Goal: Information Seeking & Learning: Learn about a topic

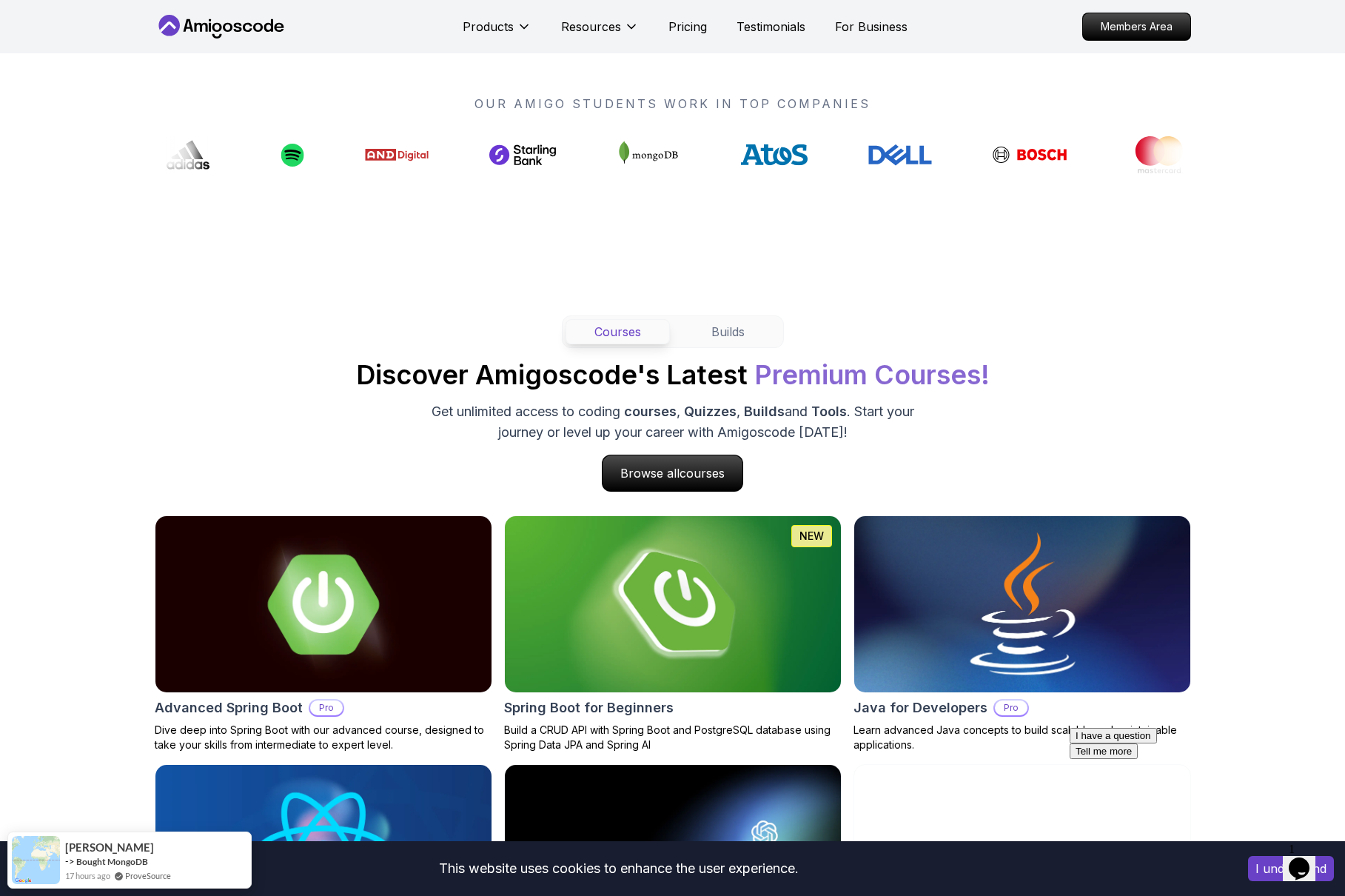
scroll to position [1403, 0]
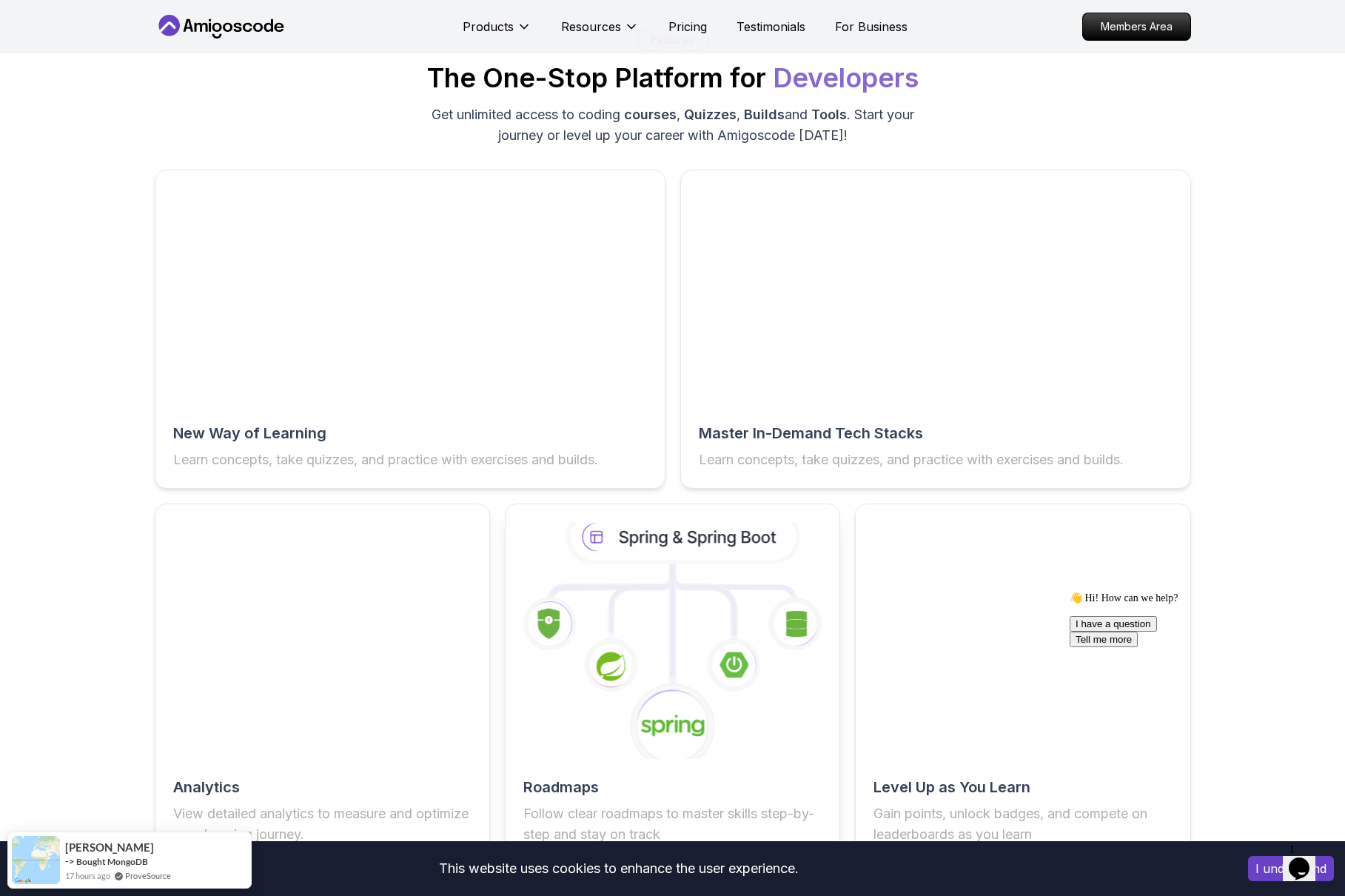
scroll to position [2524, 0]
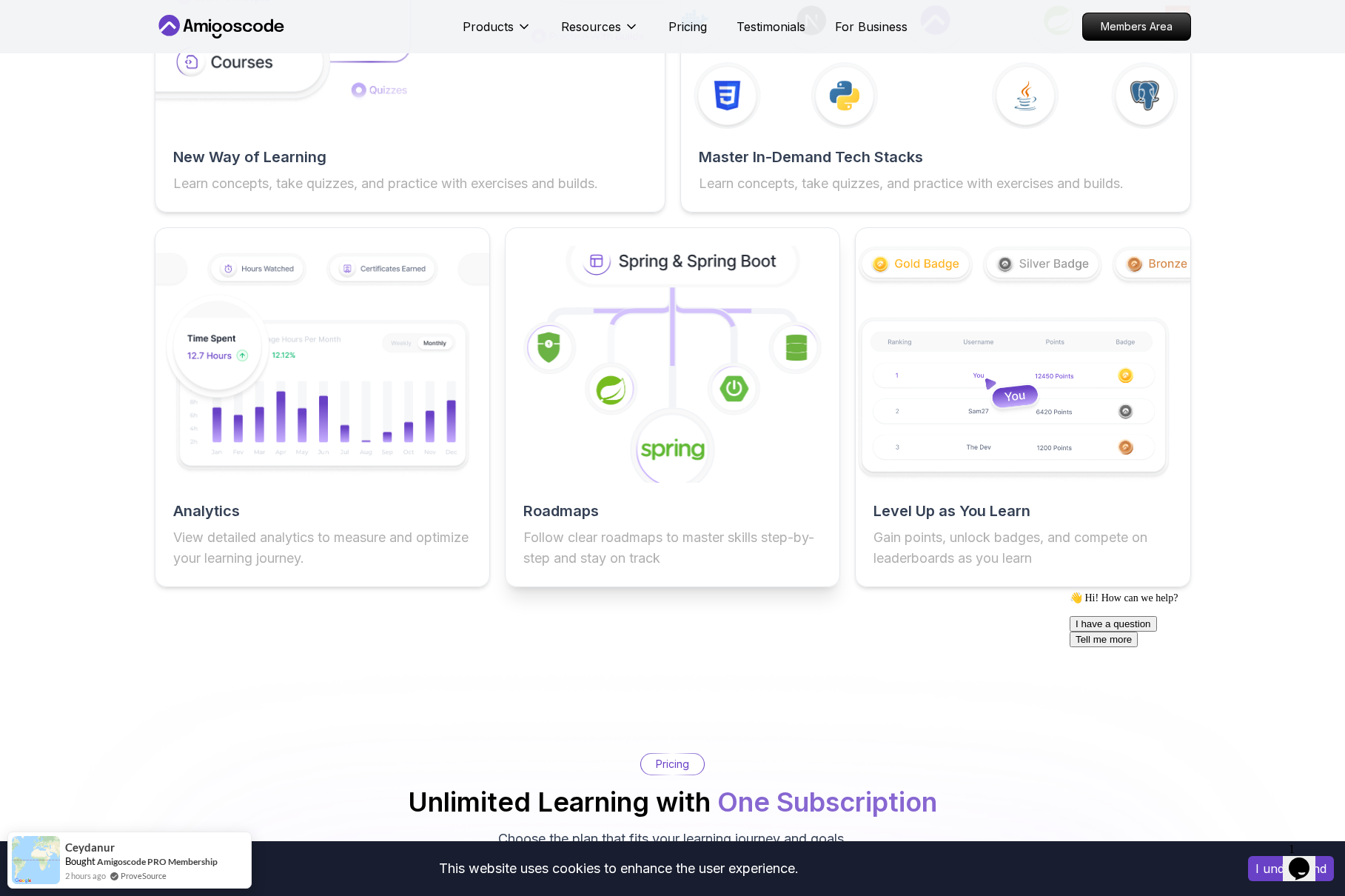
click at [670, 456] on image at bounding box center [672, 450] width 64 height 26
click at [621, 418] on icon at bounding box center [672, 364] width 367 height 260
click at [589, 509] on h2 "Roadmaps" at bounding box center [672, 511] width 298 height 21
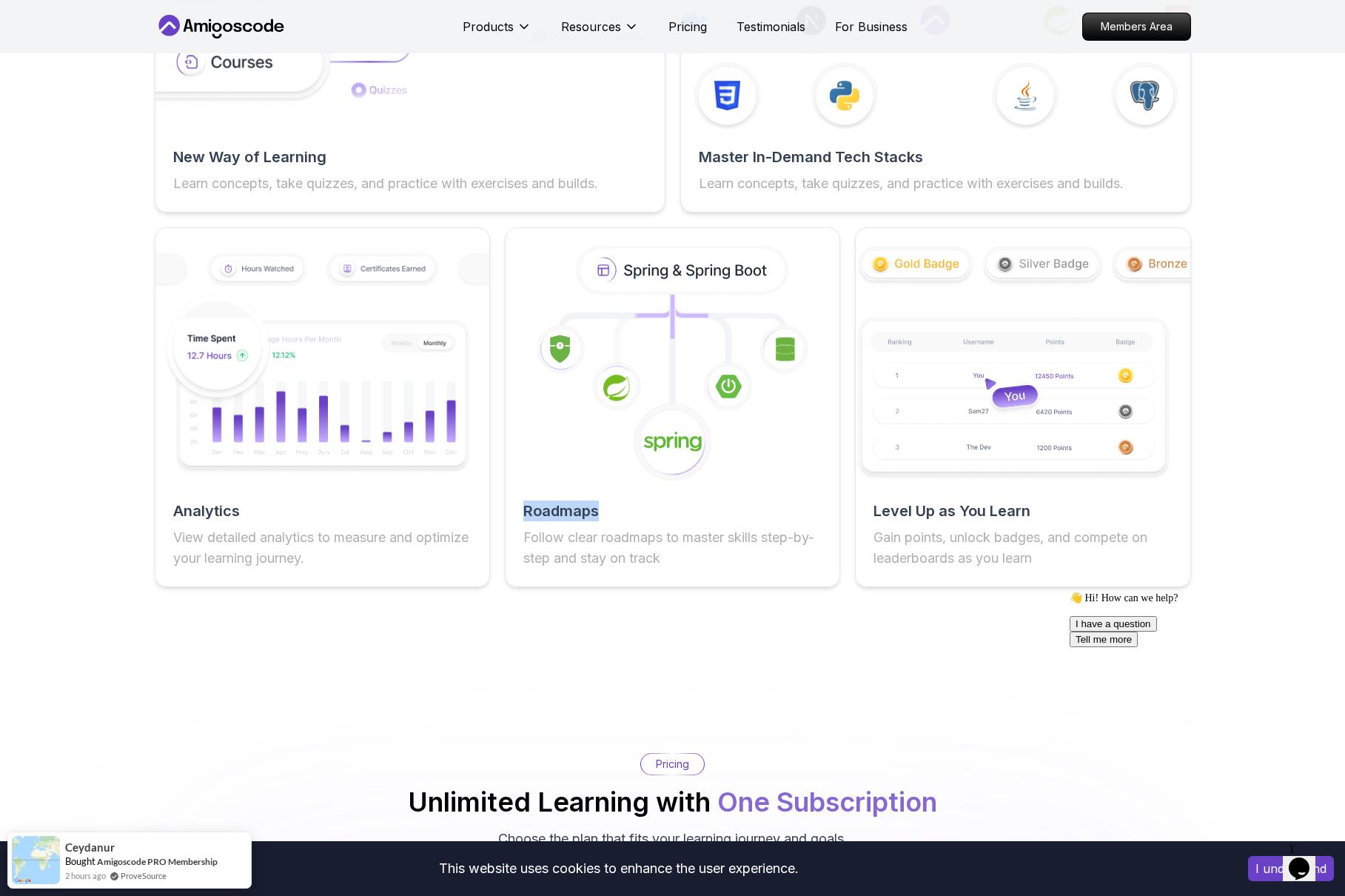
scroll to position [1540, 0]
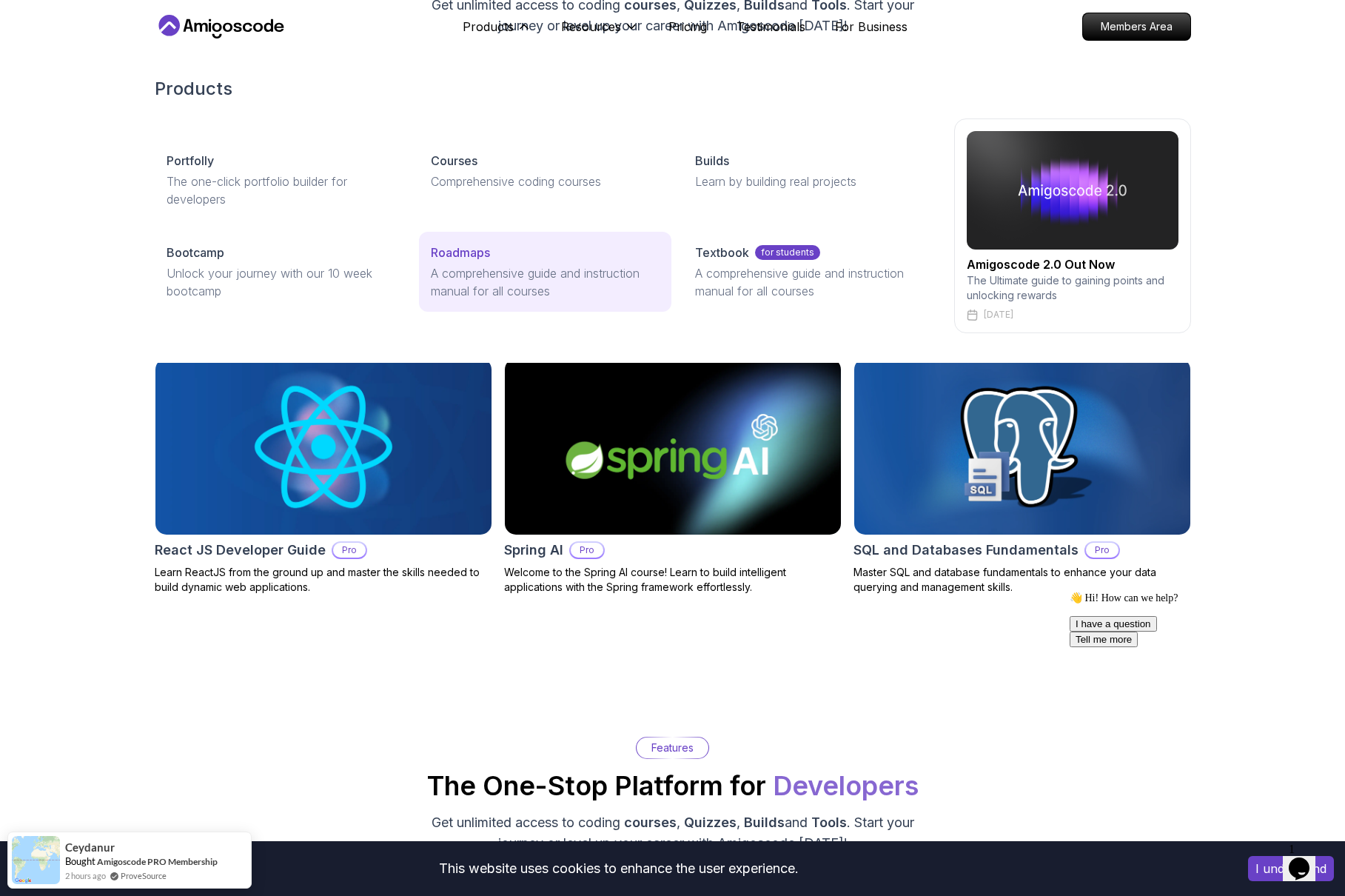
click at [439, 248] on p "Roadmaps" at bounding box center [460, 252] width 59 height 18
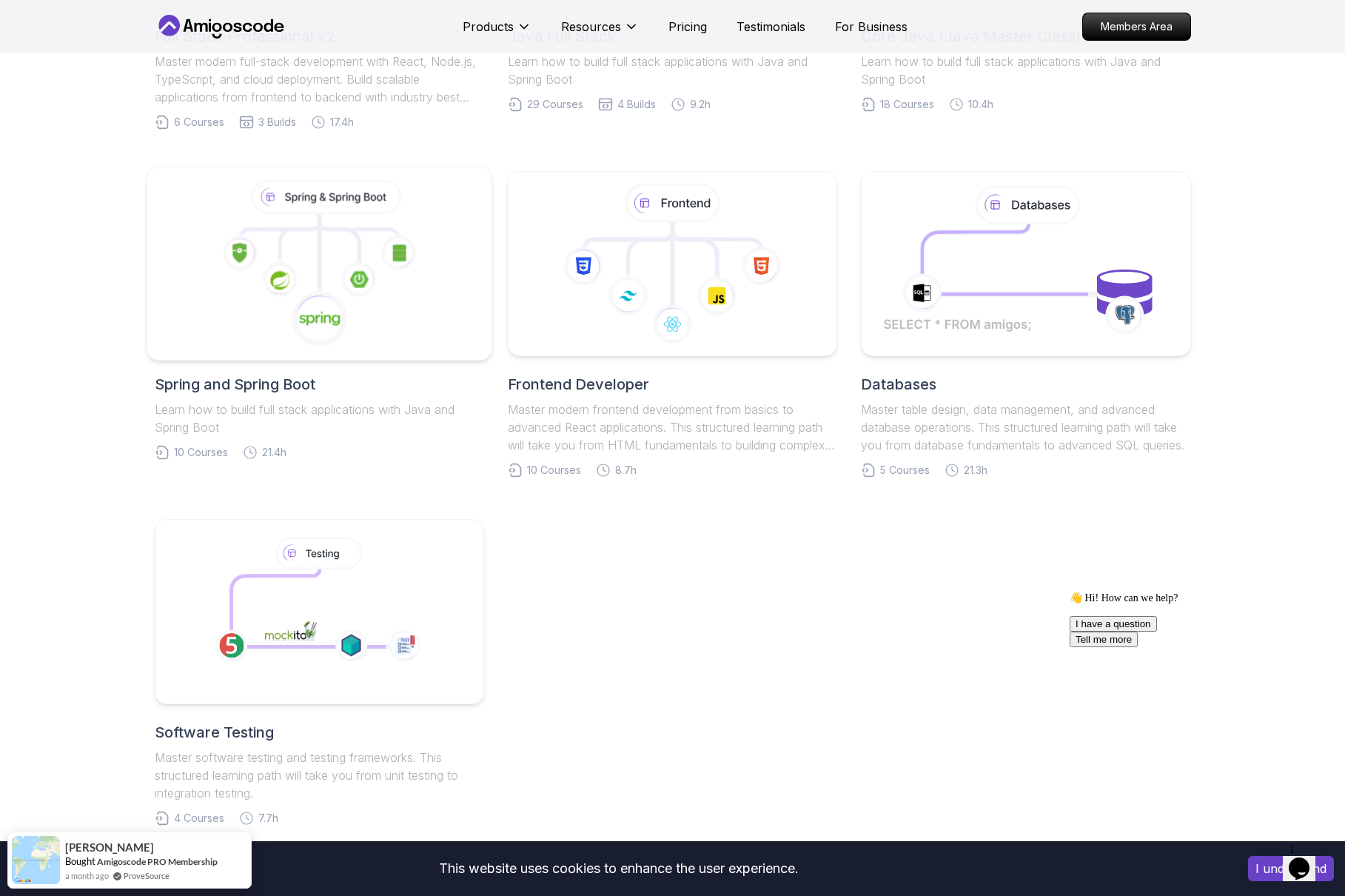
scroll to position [578, 0]
click at [397, 331] on icon at bounding box center [319, 267] width 319 height 168
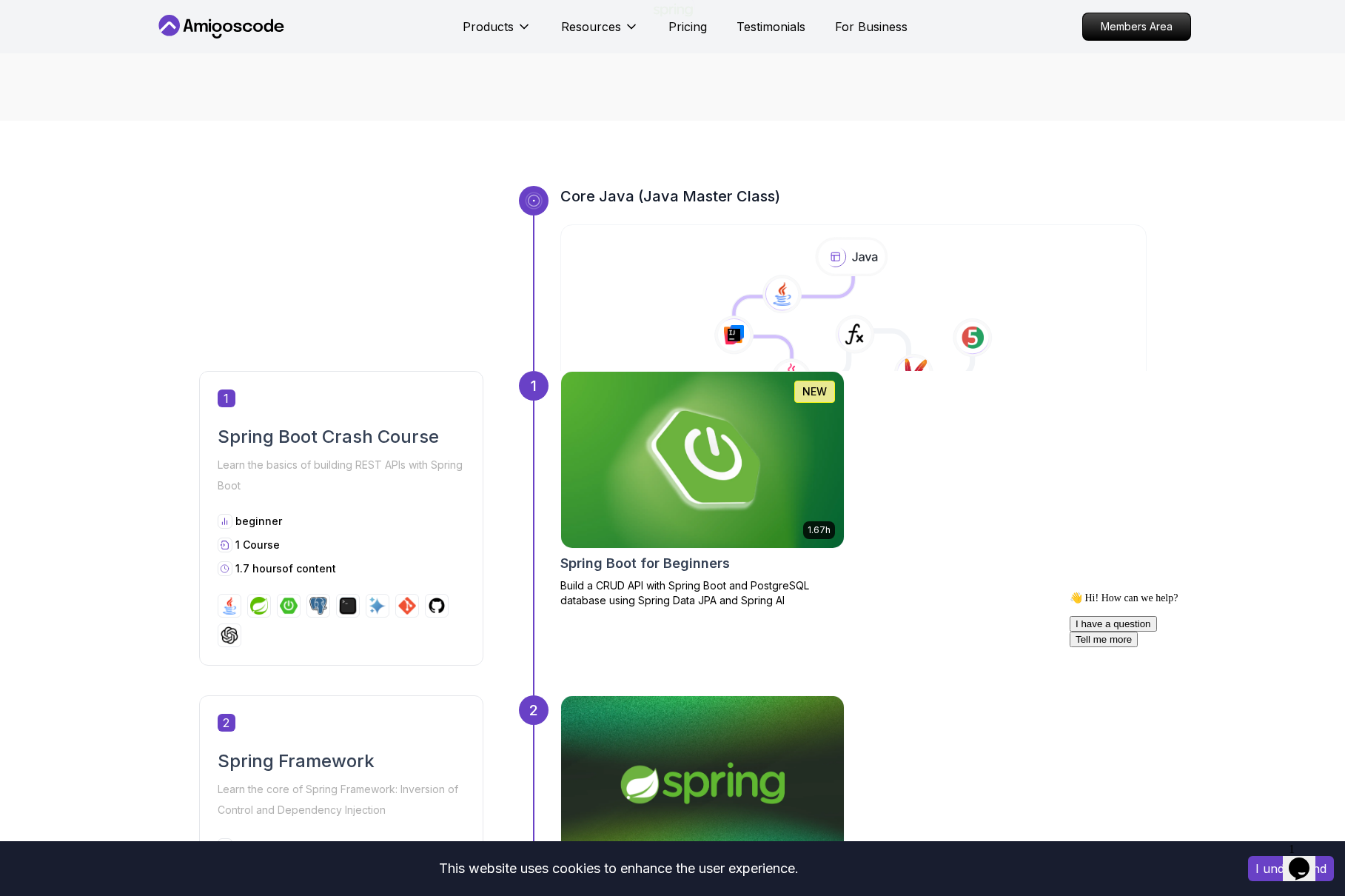
scroll to position [656, 0]
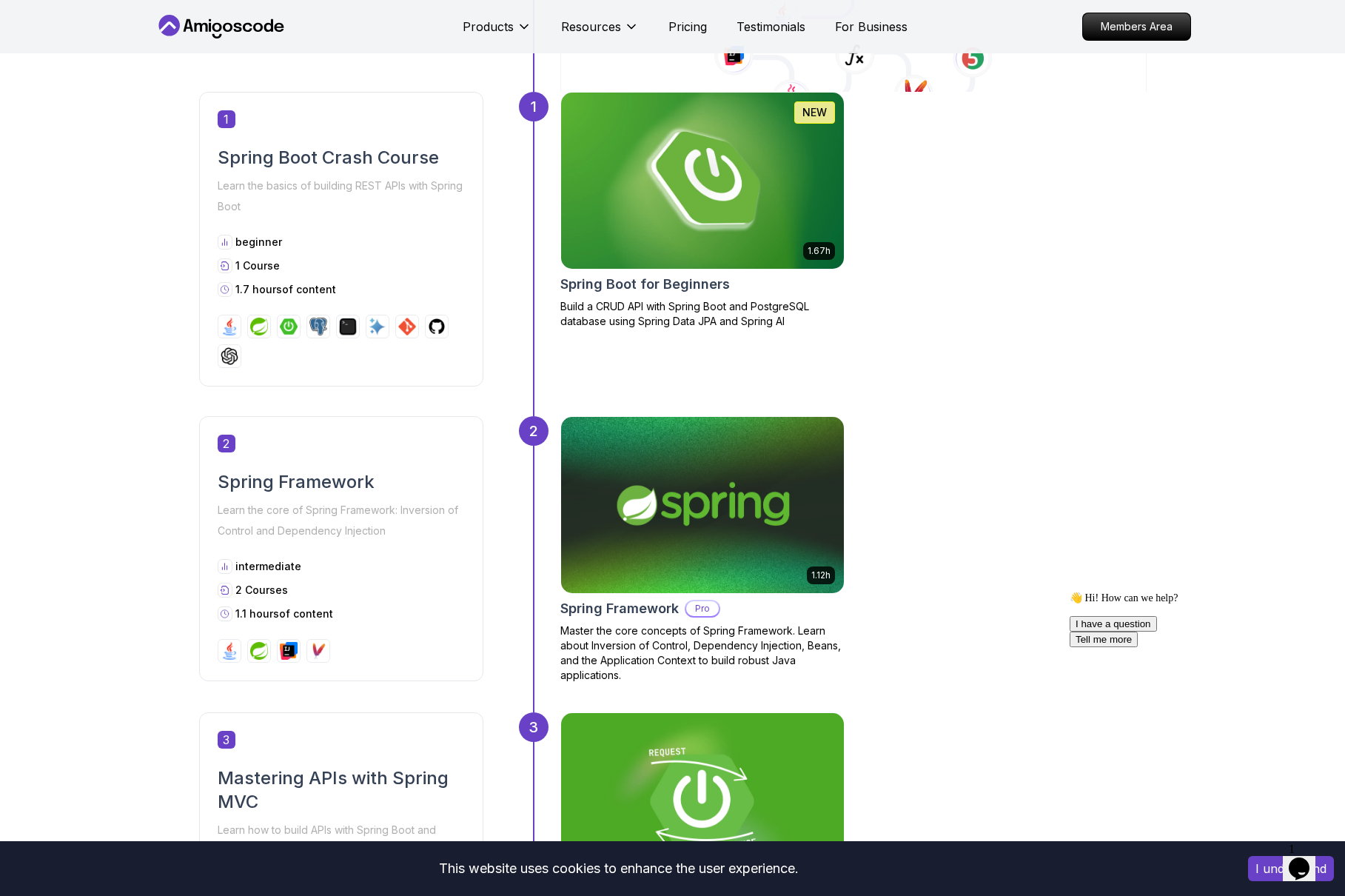
click at [696, 635] on p "Master the core concepts of Spring Framework. Learn about Inversion of Control,…" at bounding box center [702, 653] width 284 height 59
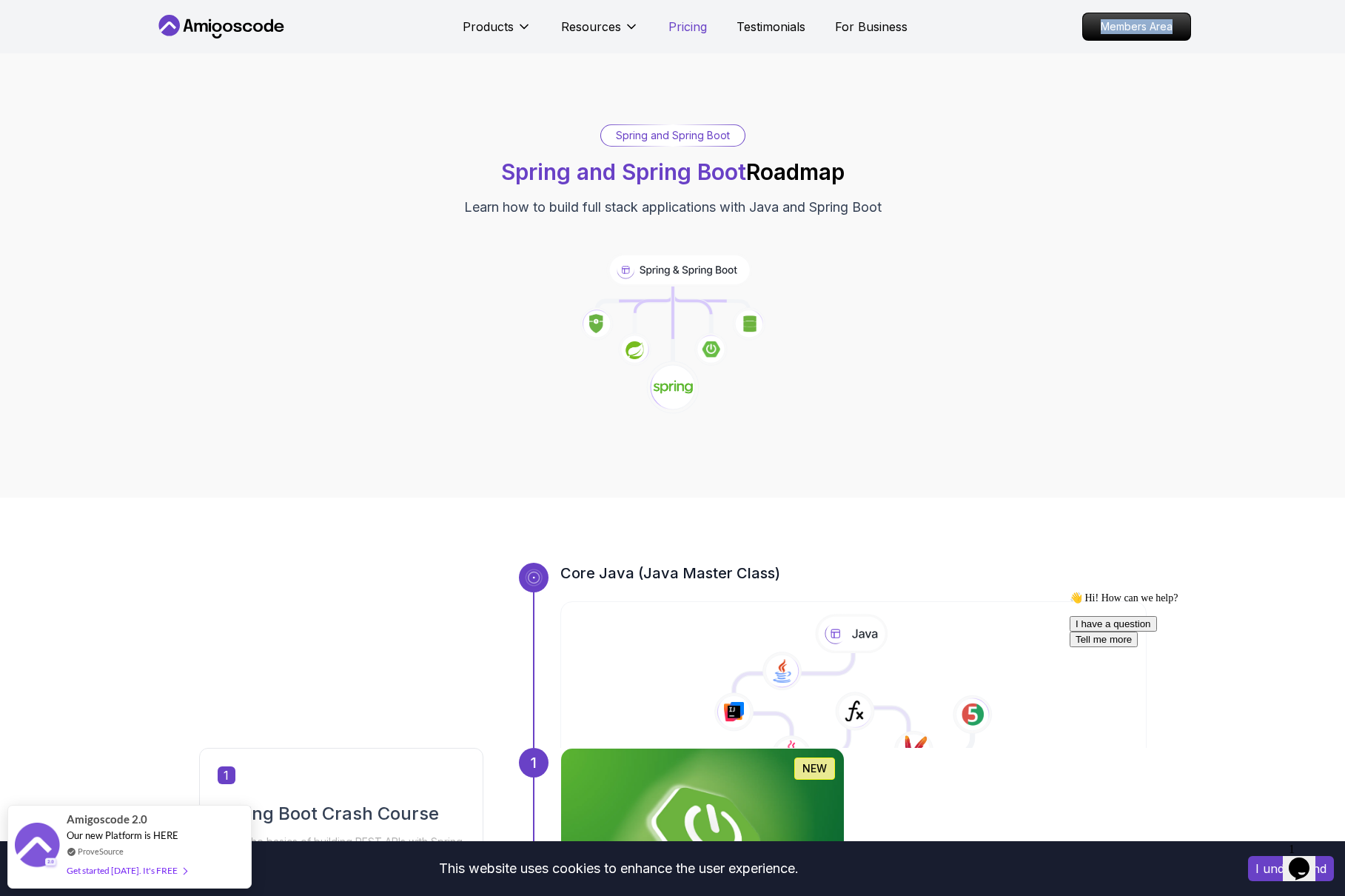
click at [696, 33] on p "Pricing" at bounding box center [688, 27] width 38 height 18
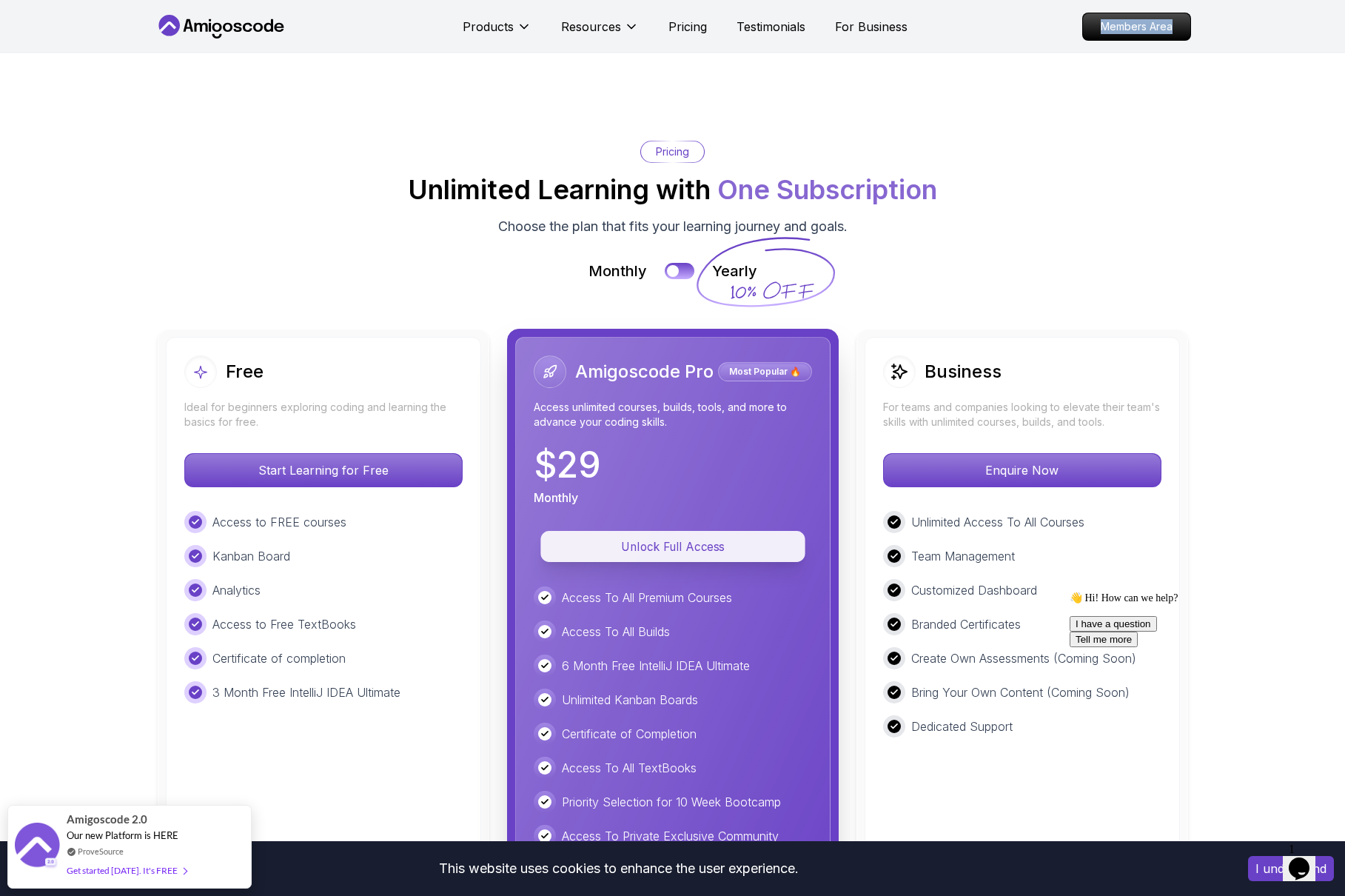
scroll to position [3091, 0]
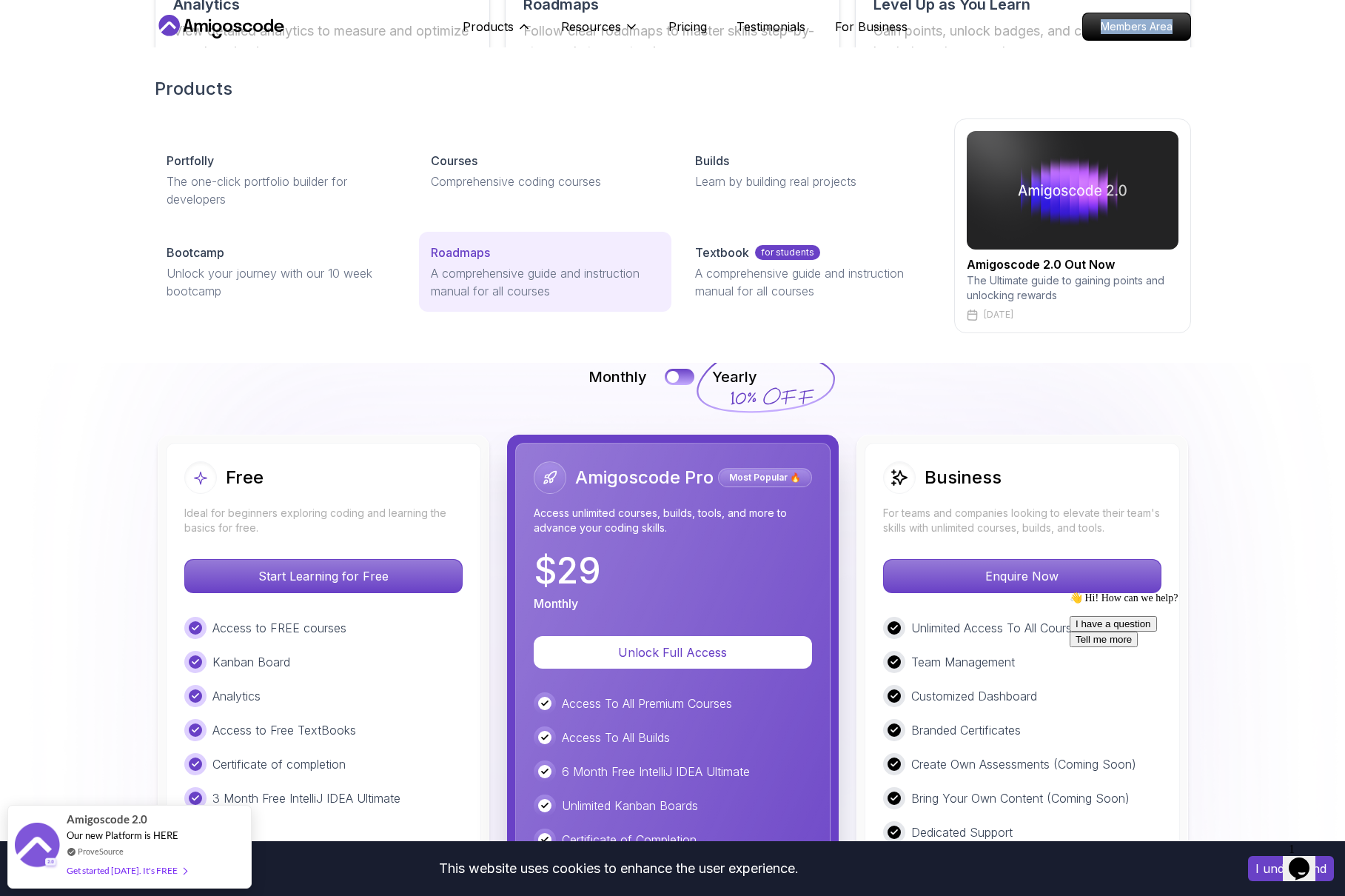
click at [465, 255] on p "Roadmaps" at bounding box center [460, 252] width 59 height 18
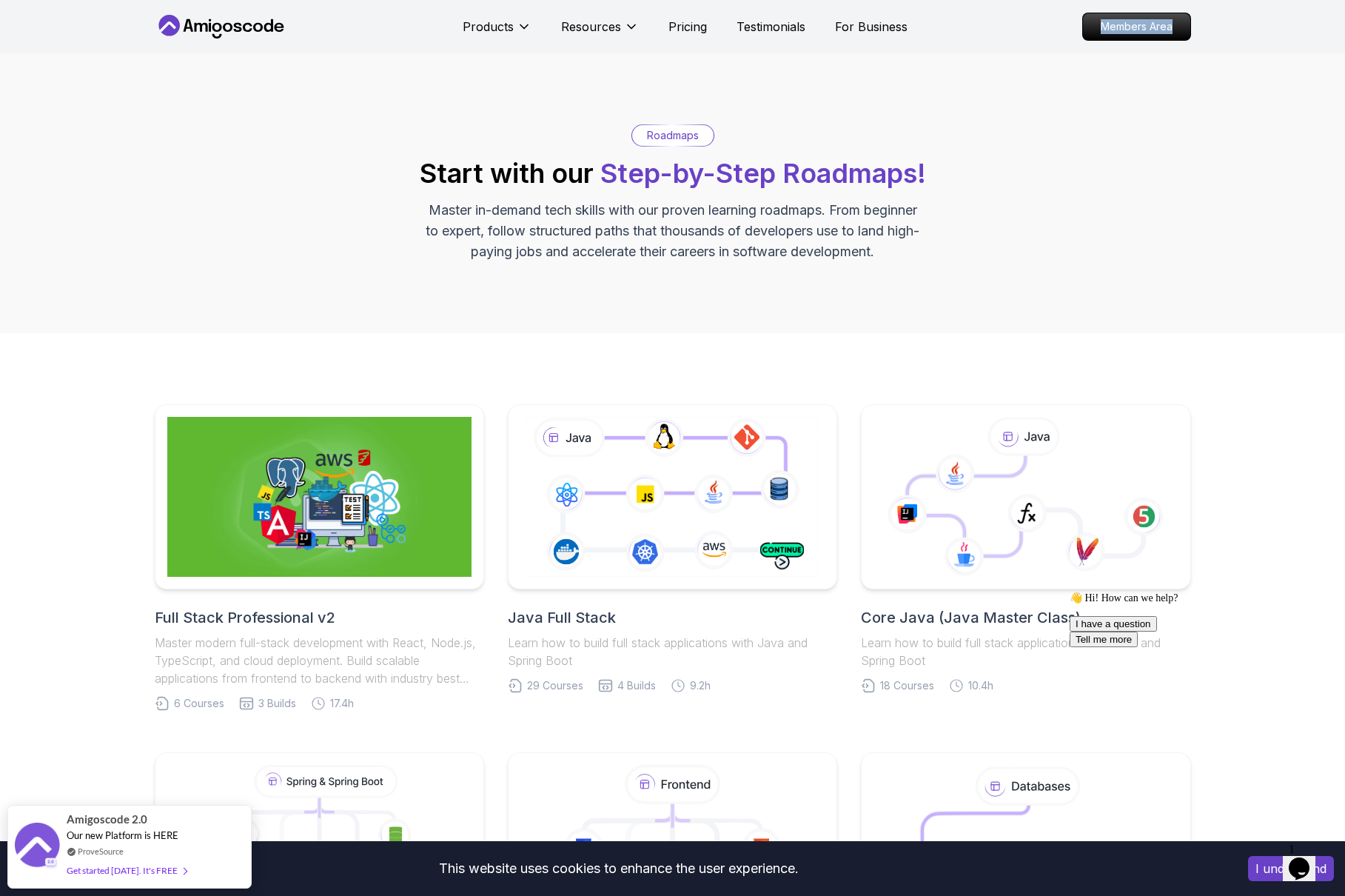
scroll to position [444, 0]
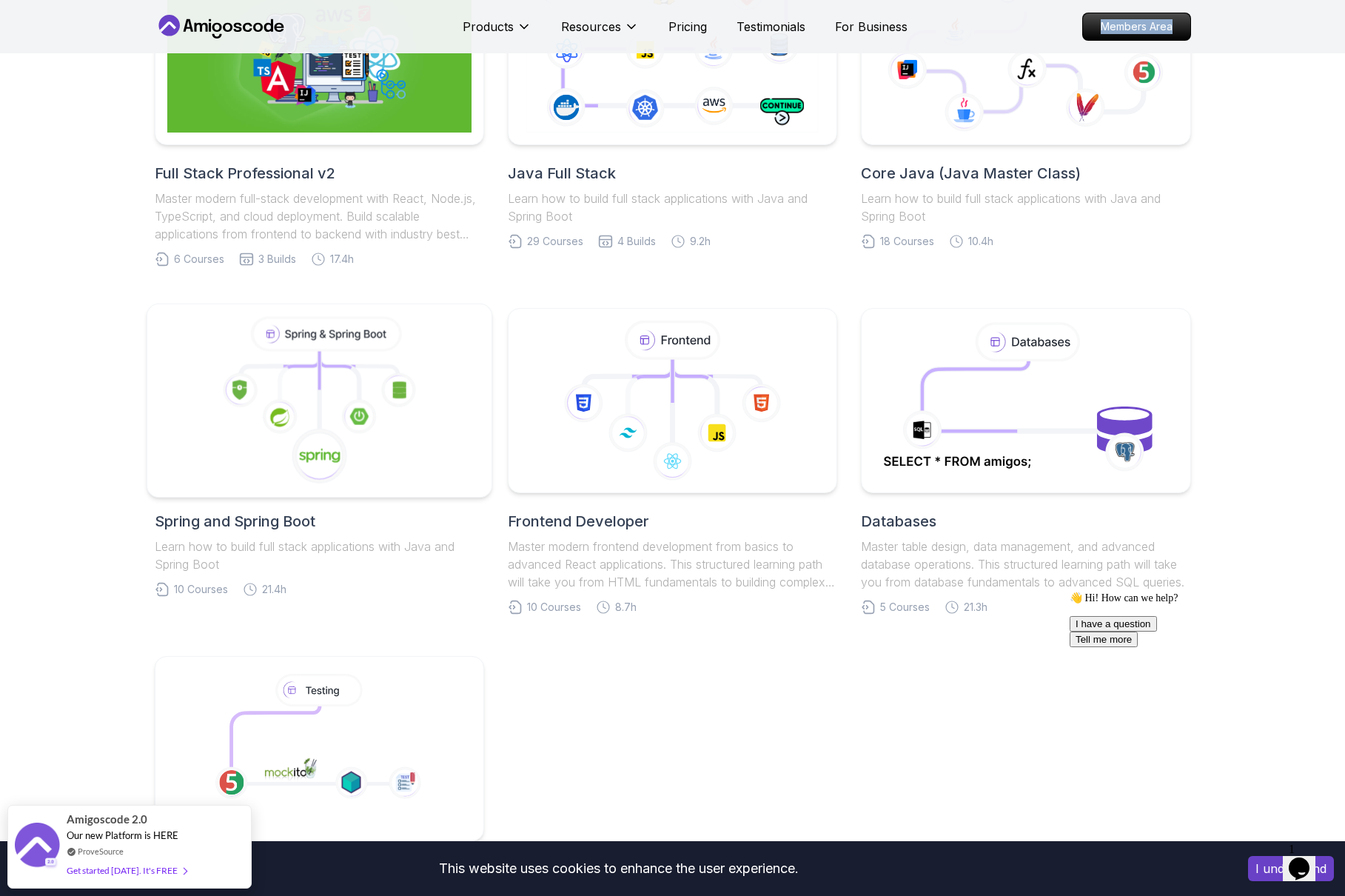
click at [335, 413] on icon at bounding box center [319, 400] width 319 height 168
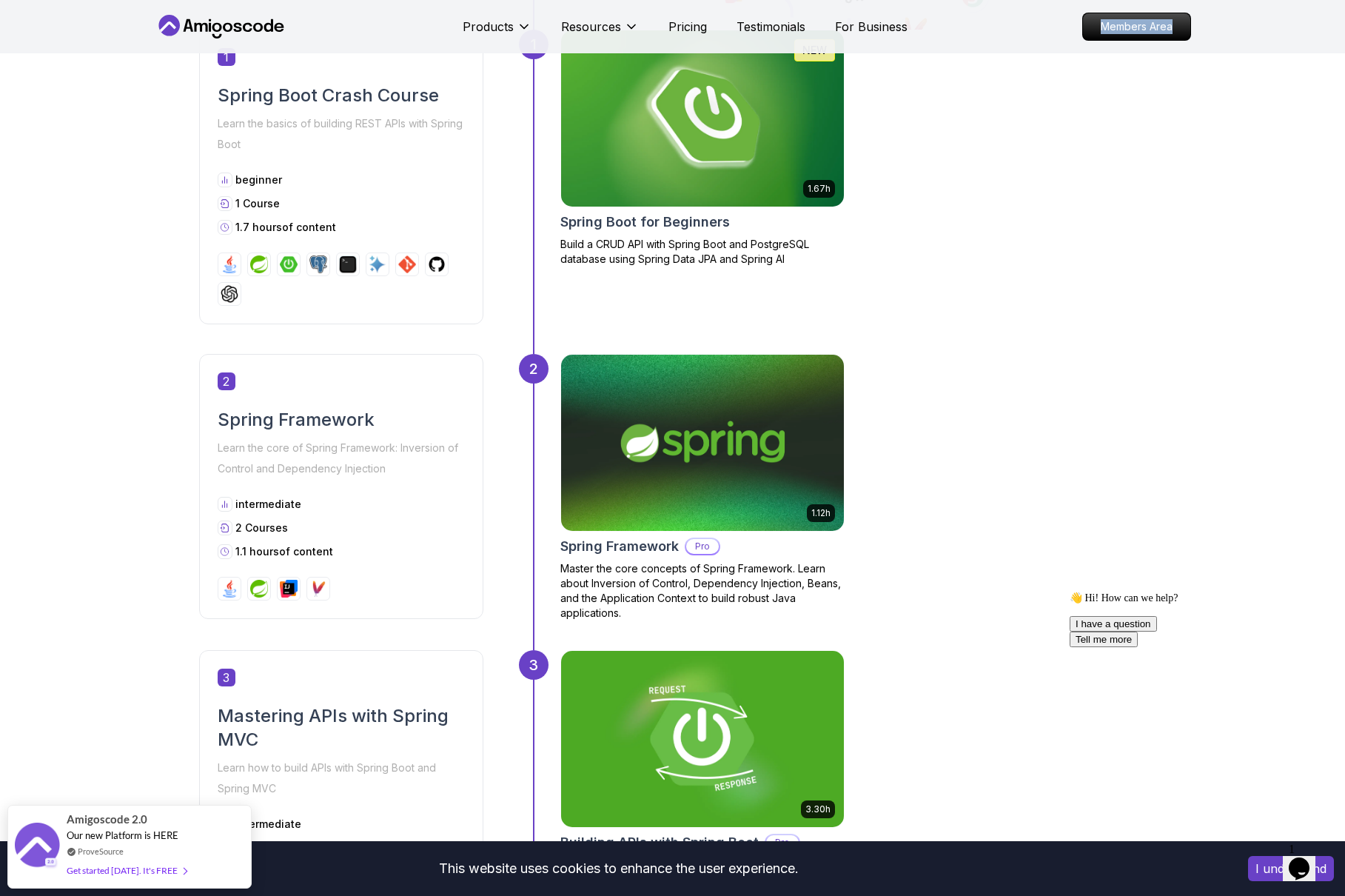
scroll to position [721, 0]
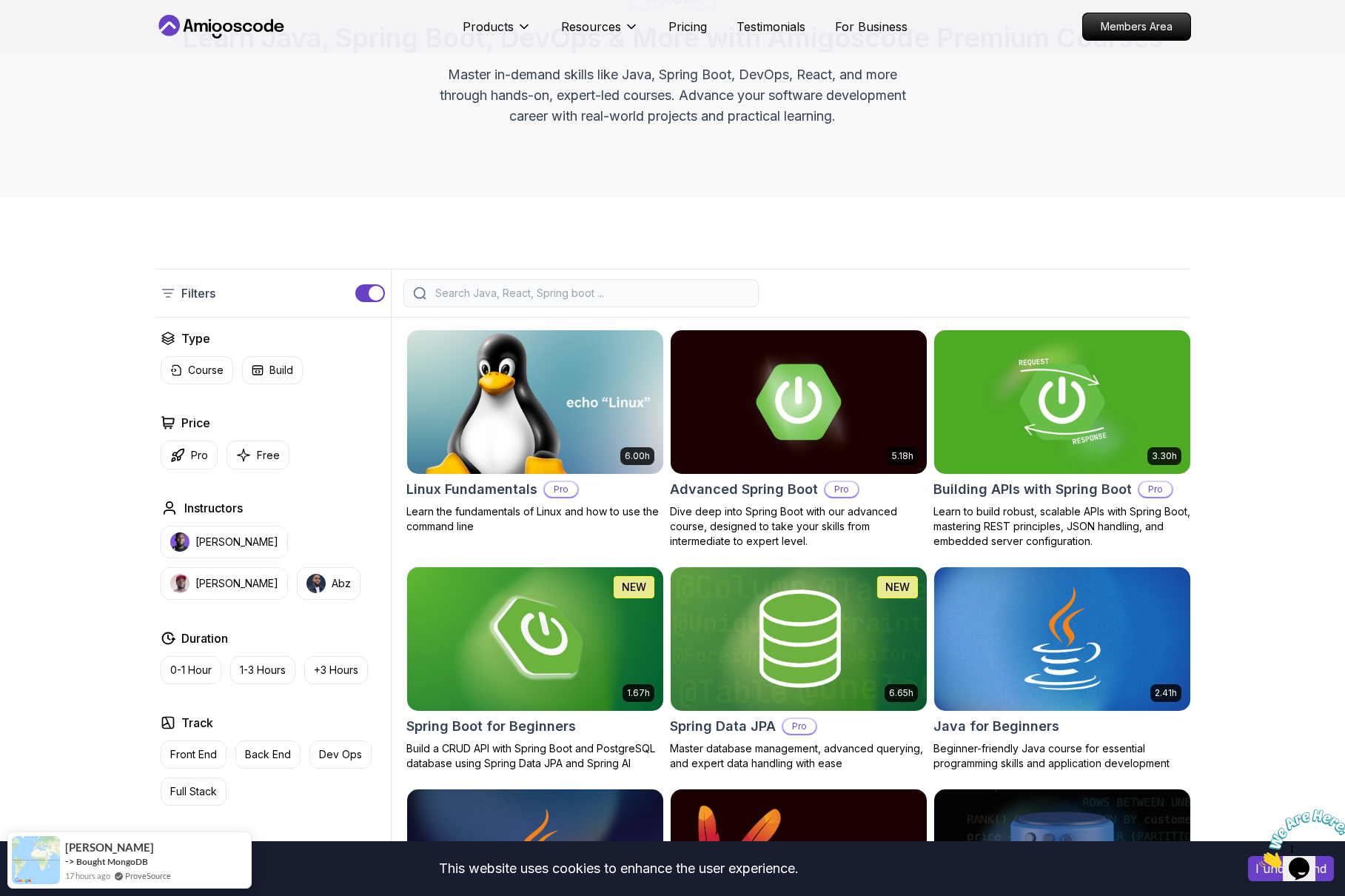
scroll to position [409, 0]
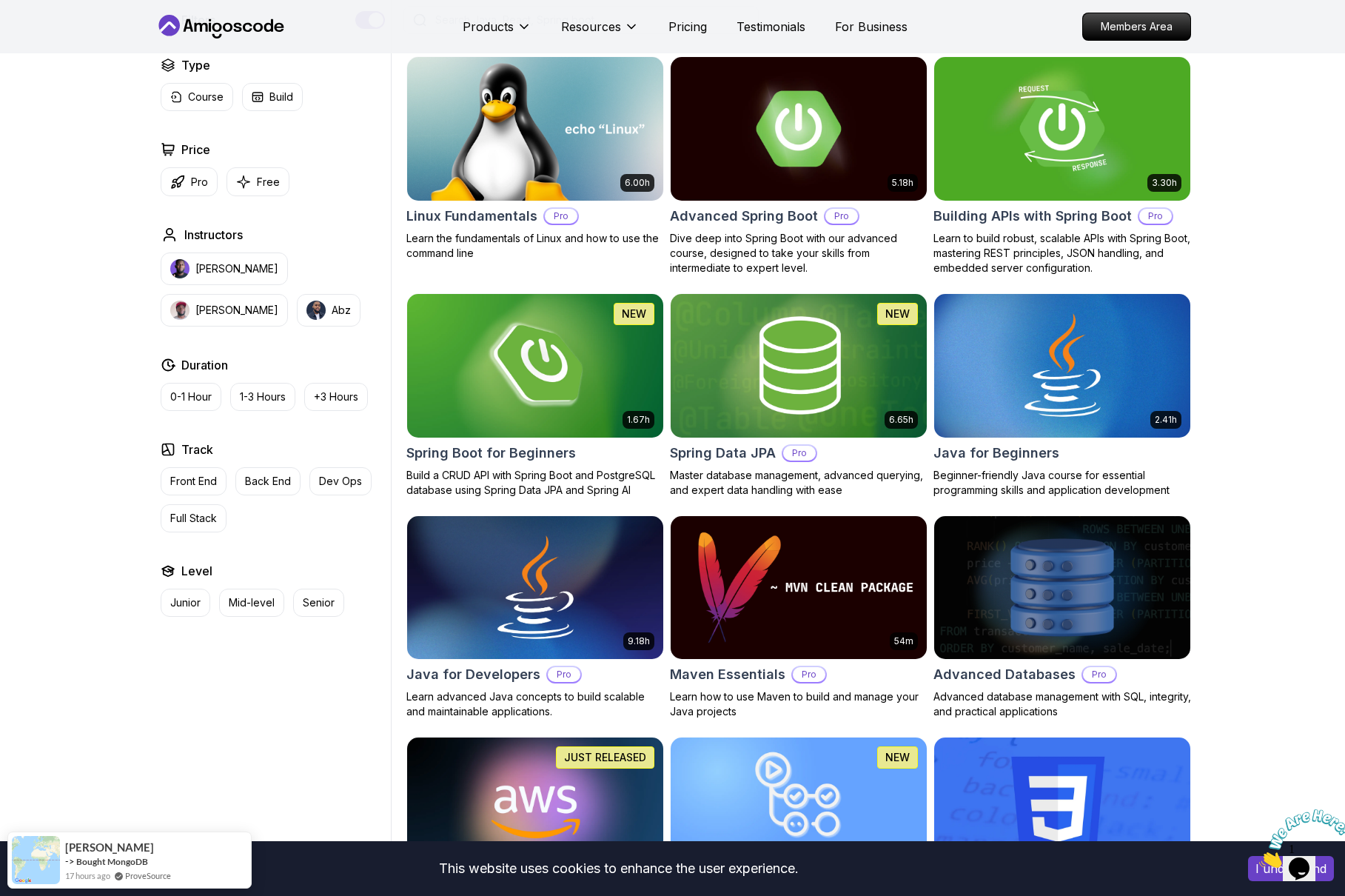
click at [280, 197] on div "Type Course Build Price Pro Free Instructors [PERSON_NAME] [PERSON_NAME] Durati…" at bounding box center [272, 337] width 236 height 560
click at [274, 191] on button "Free" at bounding box center [258, 181] width 63 height 29
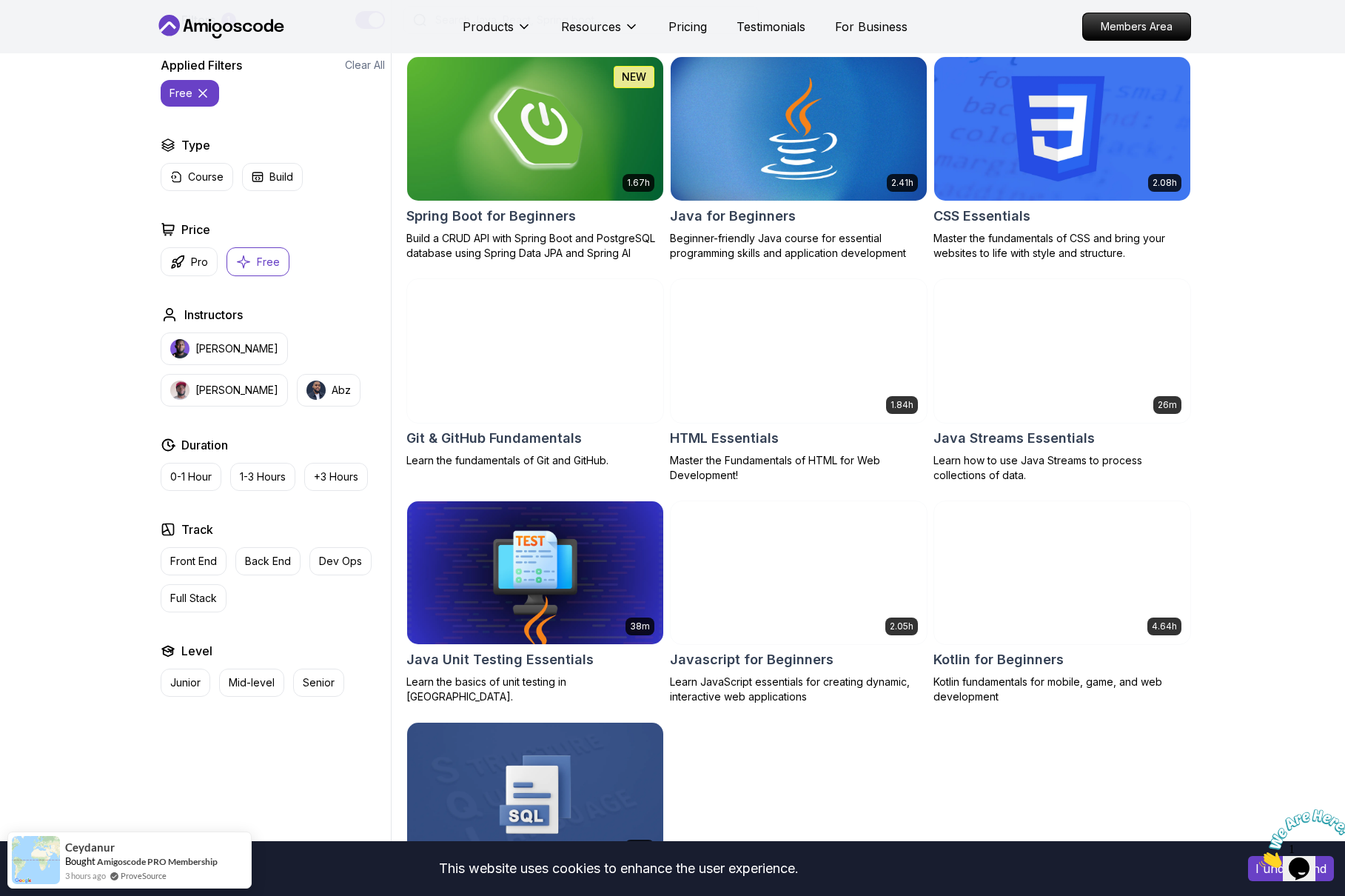
scroll to position [345, 0]
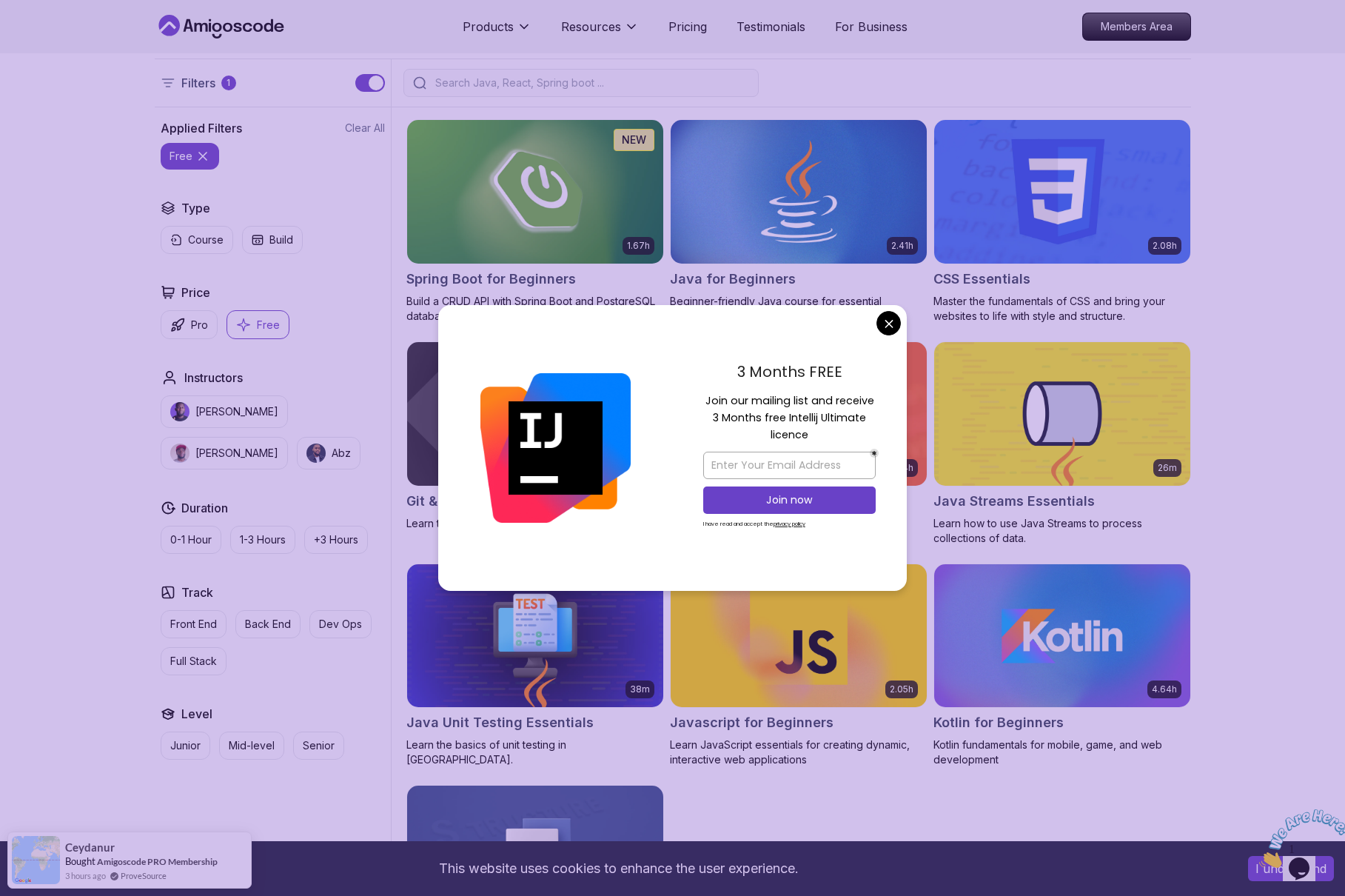
click at [884, 321] on body "This website uses cookies to enhance the user experience. I understand Products…" at bounding box center [672, 711] width 1345 height 2113
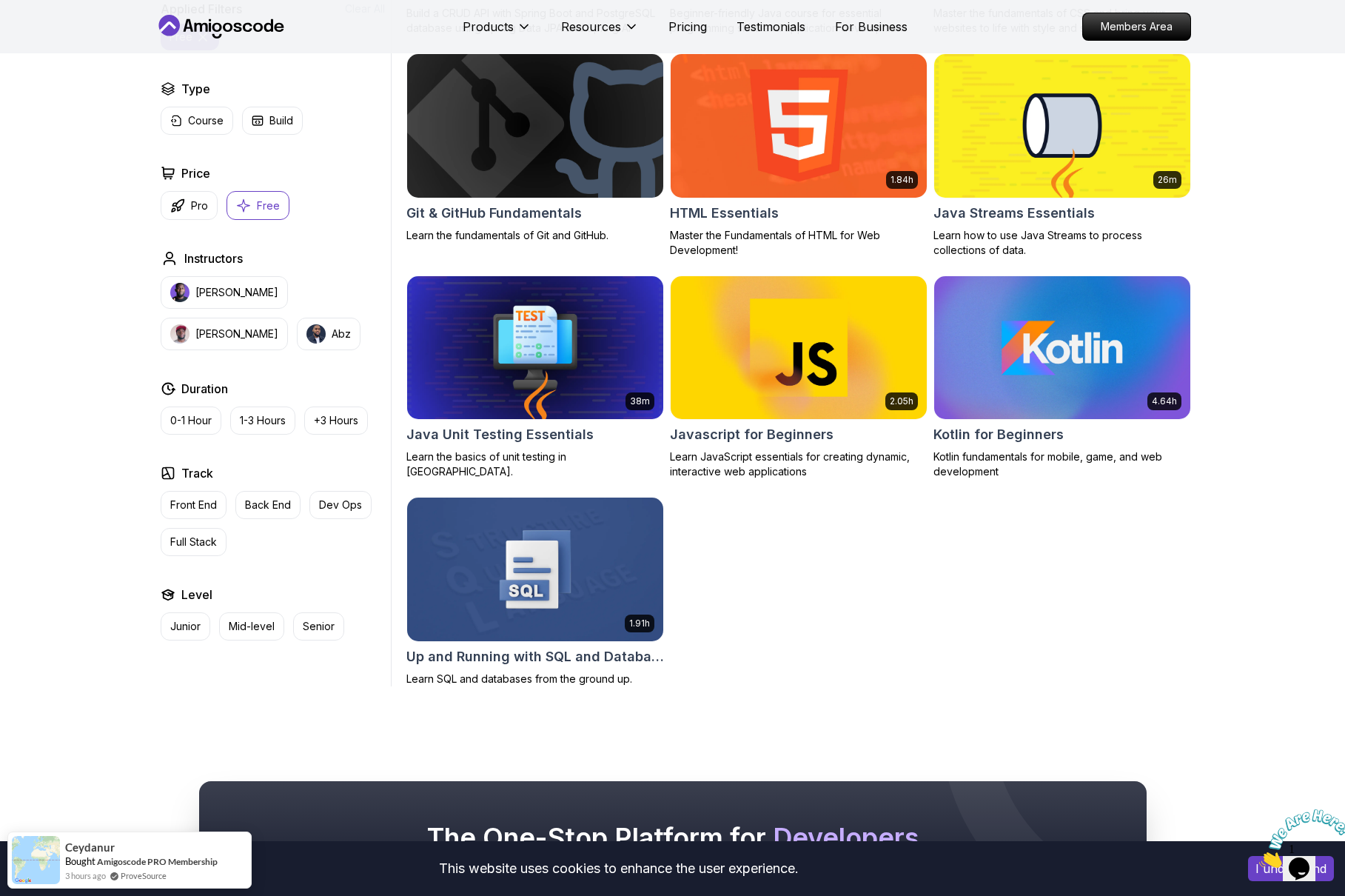
scroll to position [0, 0]
